Goal: Information Seeking & Learning: Learn about a topic

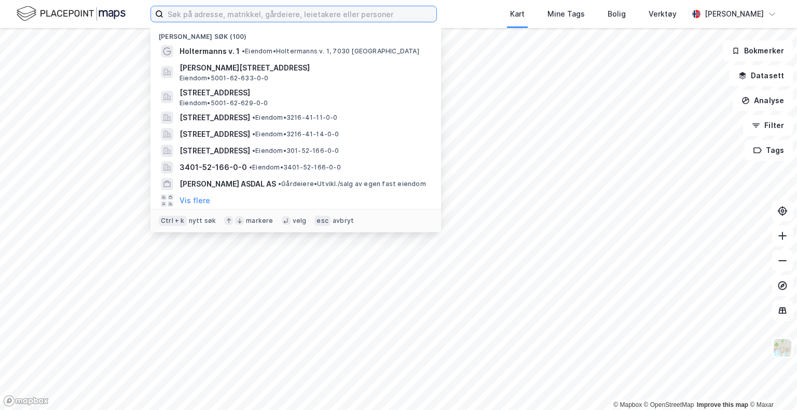
click at [198, 17] on input at bounding box center [299, 14] width 273 height 16
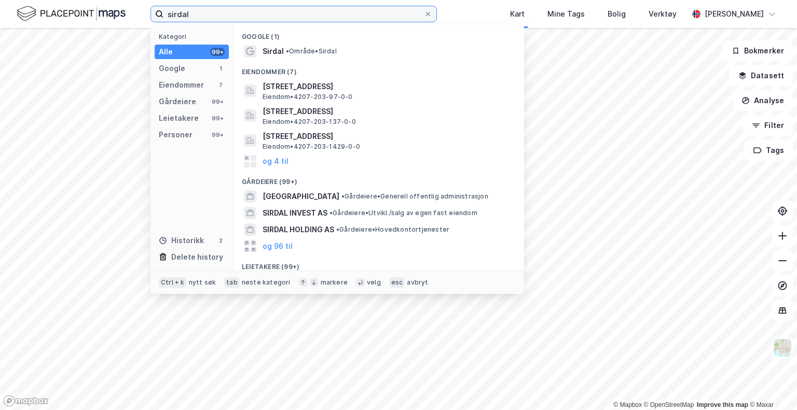
drag, startPoint x: 215, startPoint y: 9, endPoint x: 0, endPoint y: 15, distance: 214.8
click at [0, 15] on div "sirdal Kategori Alle 99+ Google 1 Eiendommer 7 Gårdeiere 99+ Leietakere 99+ Per…" at bounding box center [398, 14] width 797 height 28
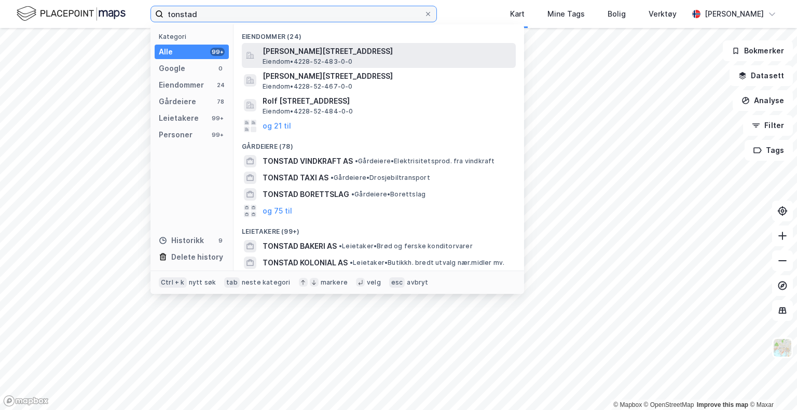
type input "tonstad"
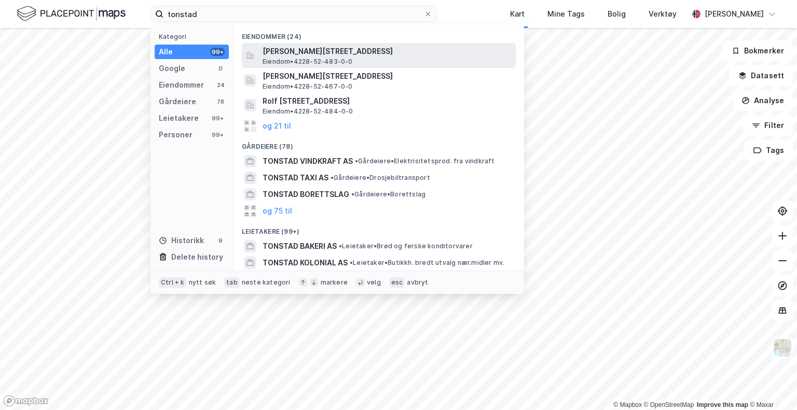
click at [355, 59] on div "Rolf [STREET_ADDRESS], [PERSON_NAME] • 4228-52-483-0-0" at bounding box center [387, 55] width 251 height 21
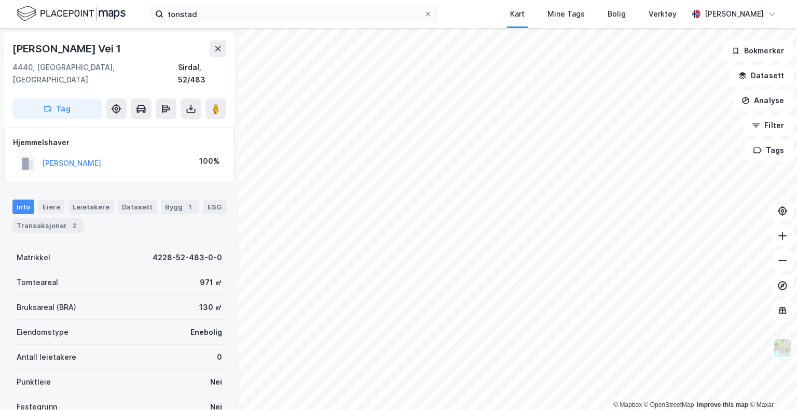
click at [390, 410] on html "tonstad Kart Mine Tags Bolig Verktøy [PERSON_NAME] © Mapbox © OpenStreetMap Imp…" at bounding box center [398, 205] width 797 height 410
